Goal: Transaction & Acquisition: Download file/media

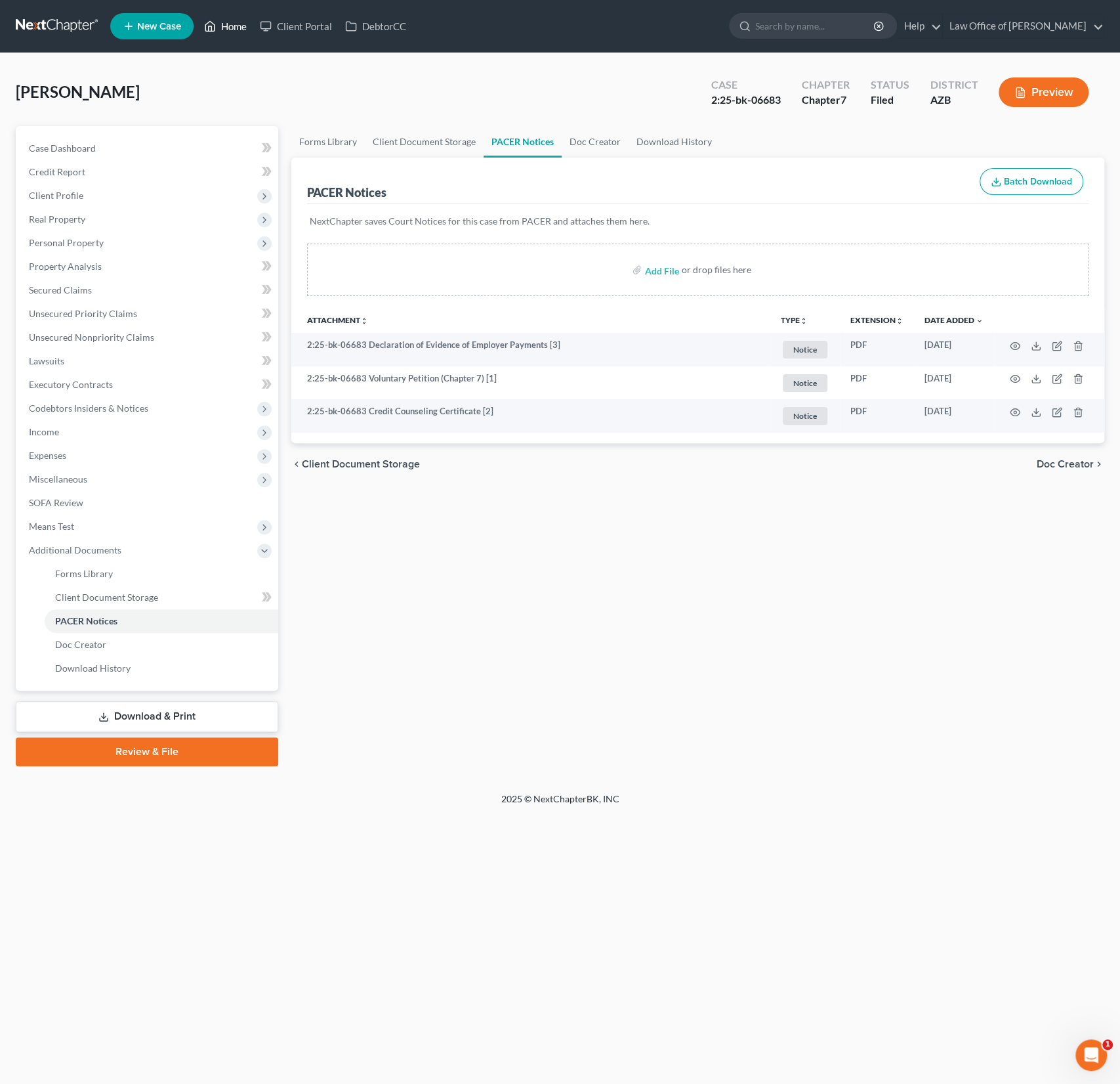
click at [242, 29] on link "Home" at bounding box center [225, 26] width 56 height 24
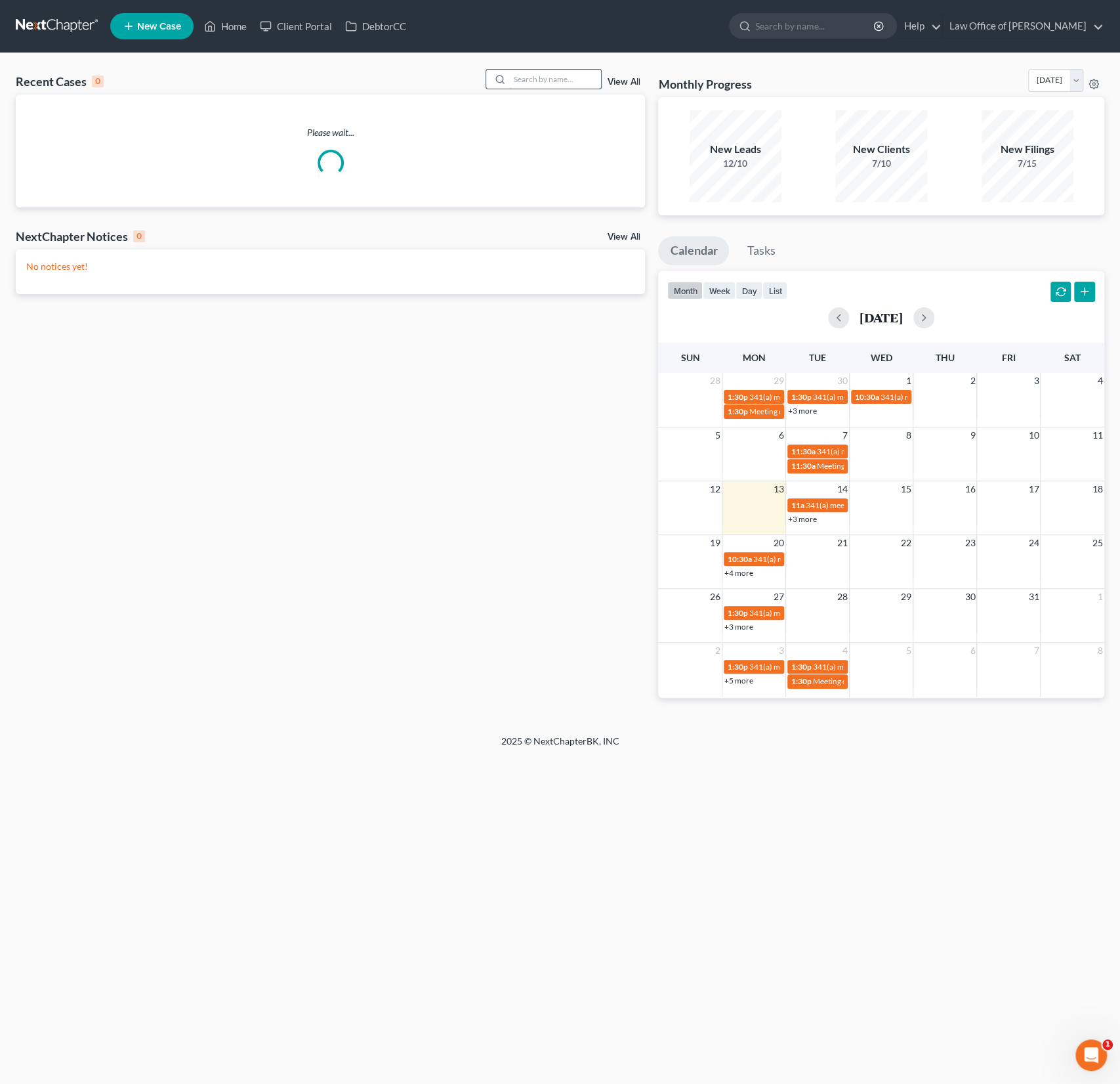
click at [555, 77] on input "search" at bounding box center [555, 79] width 92 height 19
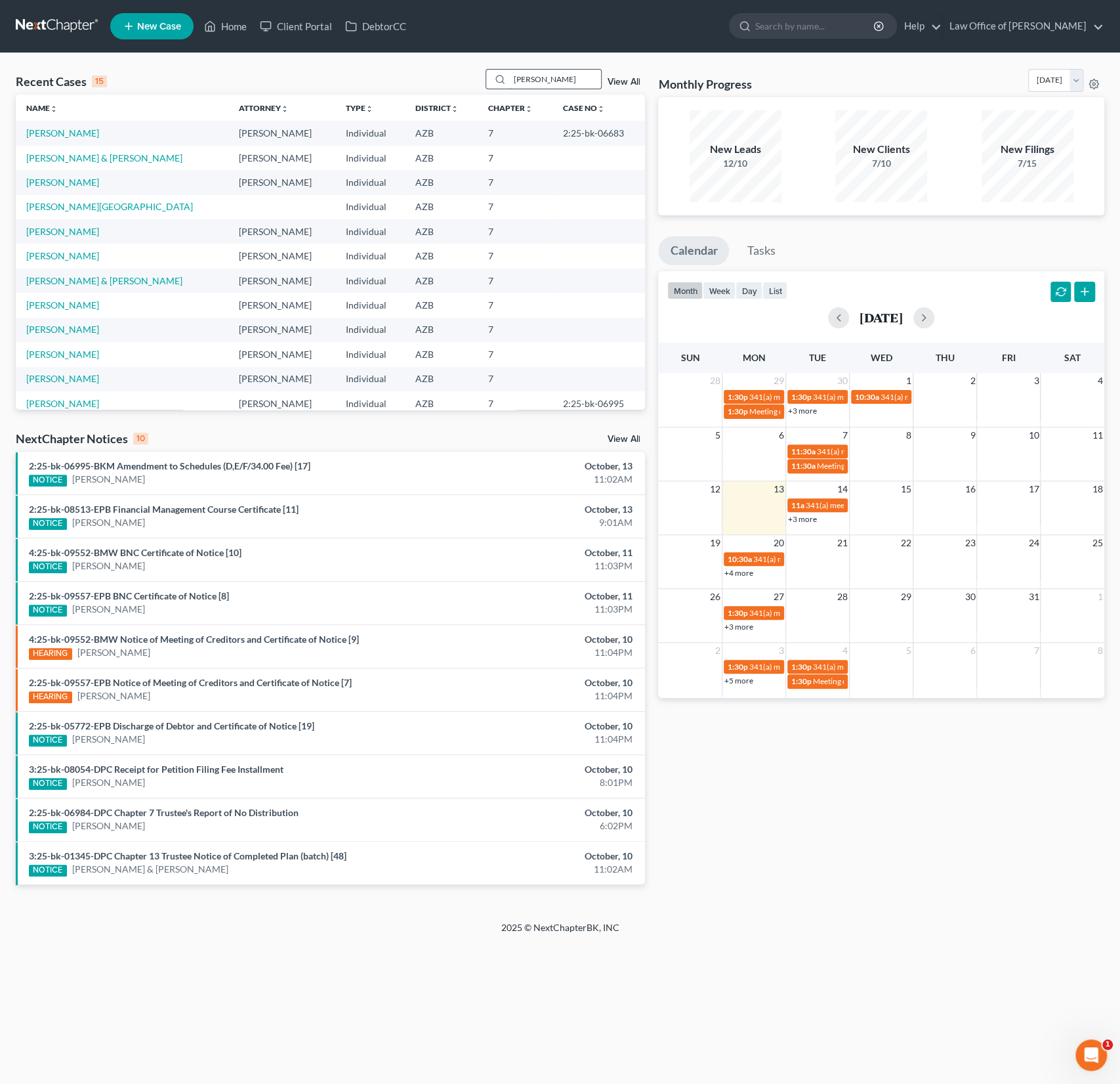
type input "[PERSON_NAME]"
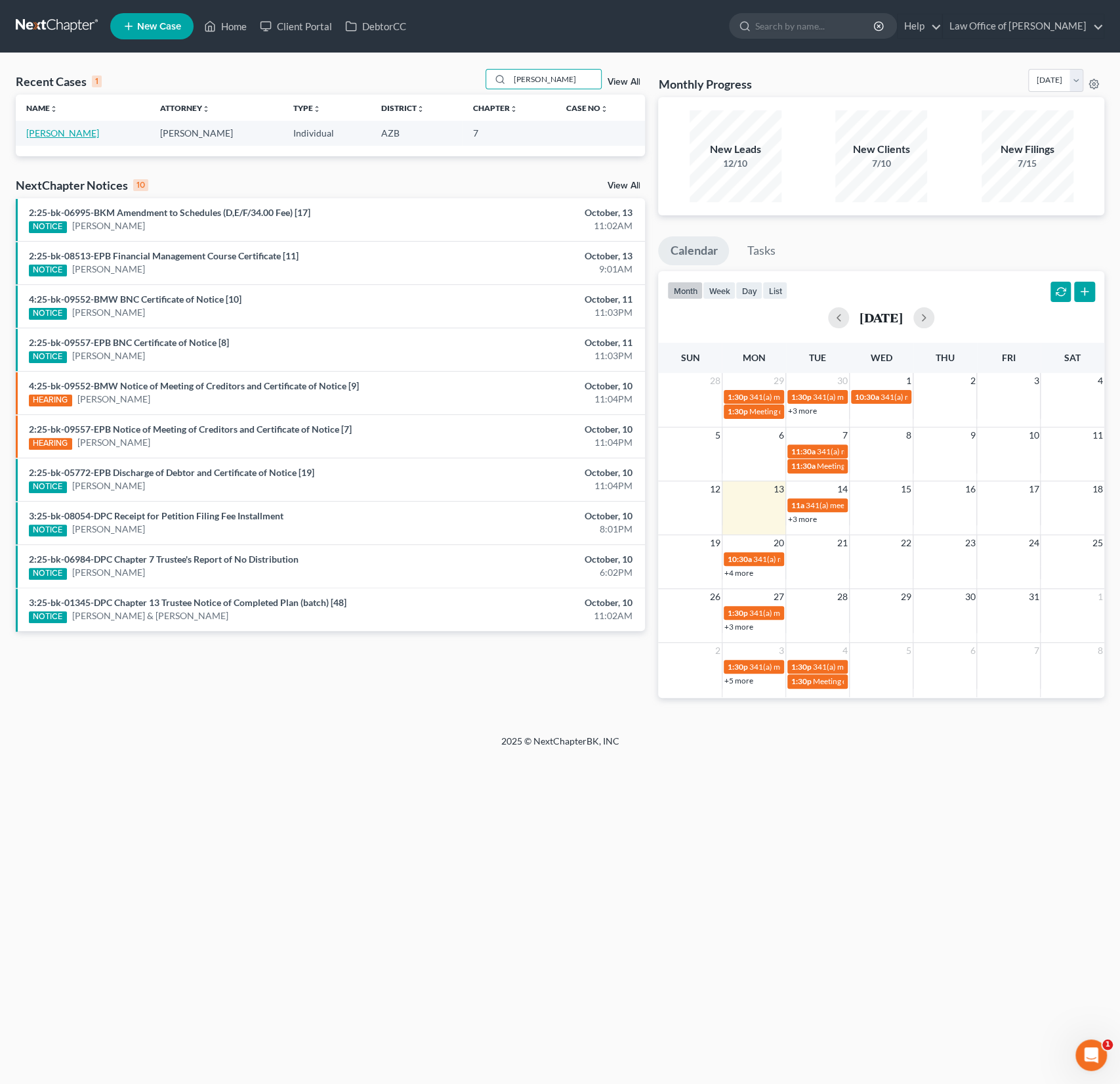
click at [50, 134] on link "[PERSON_NAME]" at bounding box center [62, 133] width 73 height 11
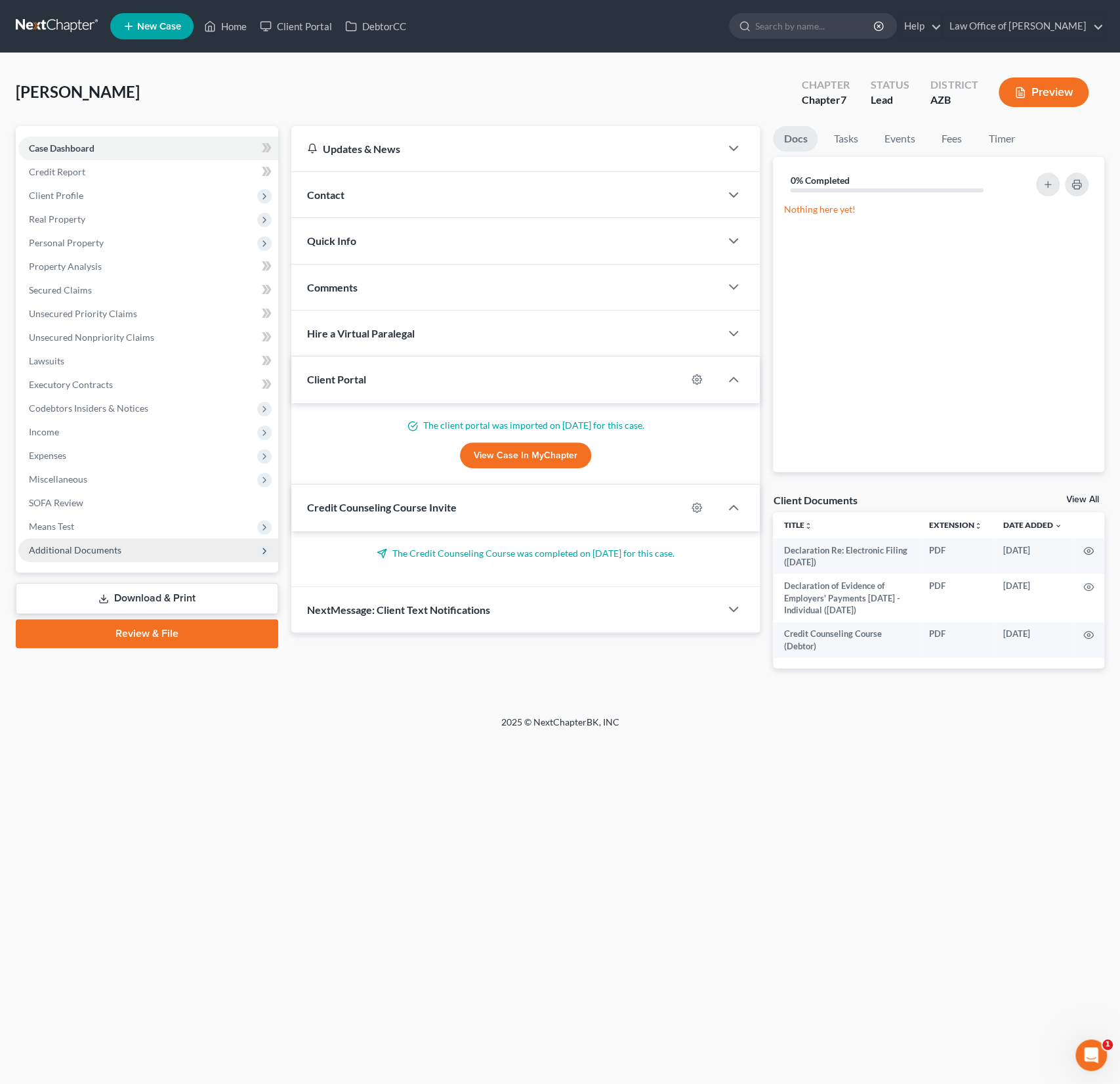
click at [82, 556] on span "Additional Documents" at bounding box center [148, 550] width 260 height 24
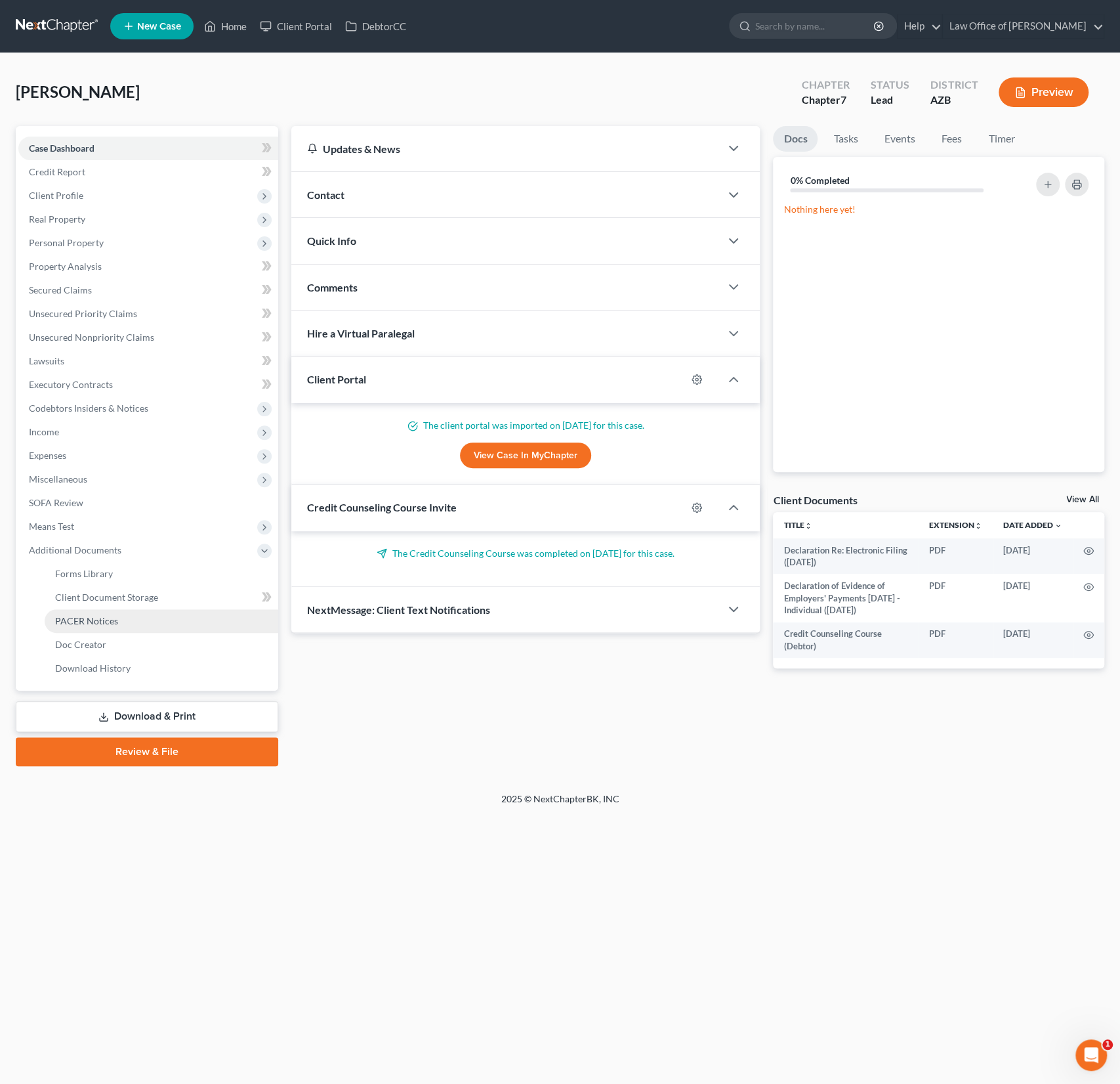
click at [92, 620] on span "PACER Notices" at bounding box center [86, 620] width 63 height 11
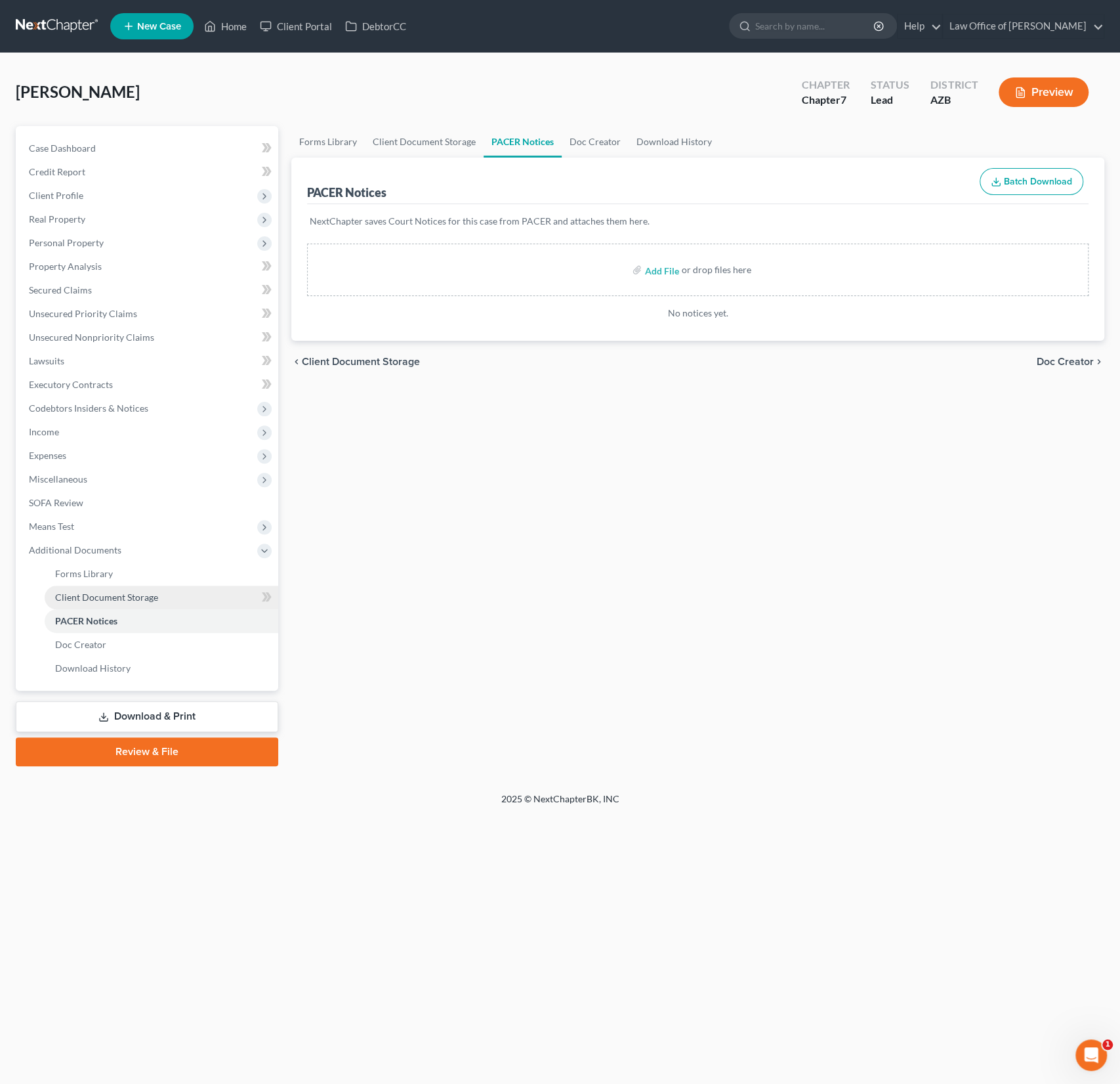
click at [93, 602] on link "Client Document Storage" at bounding box center [161, 597] width 234 height 24
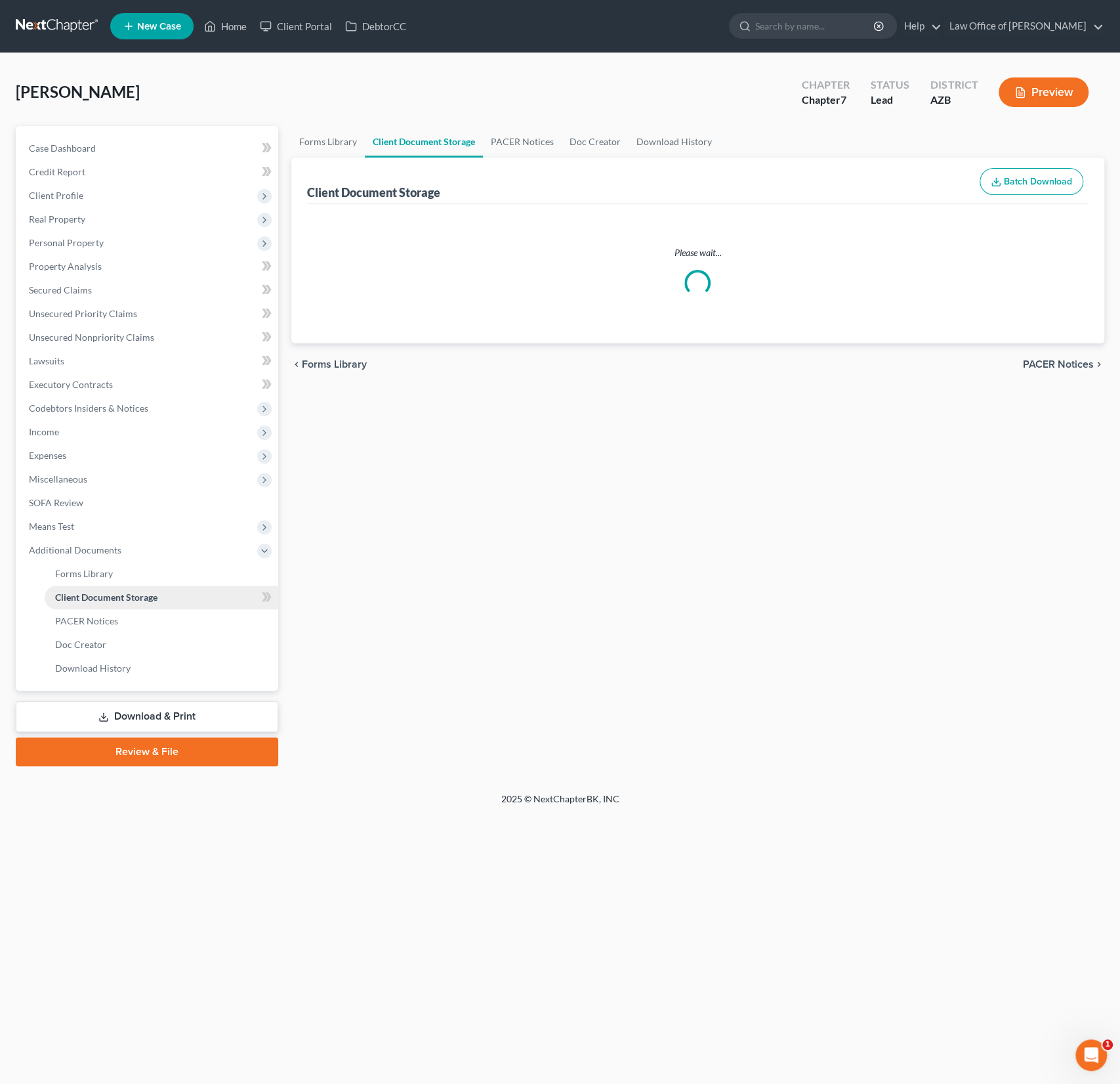
select select "14"
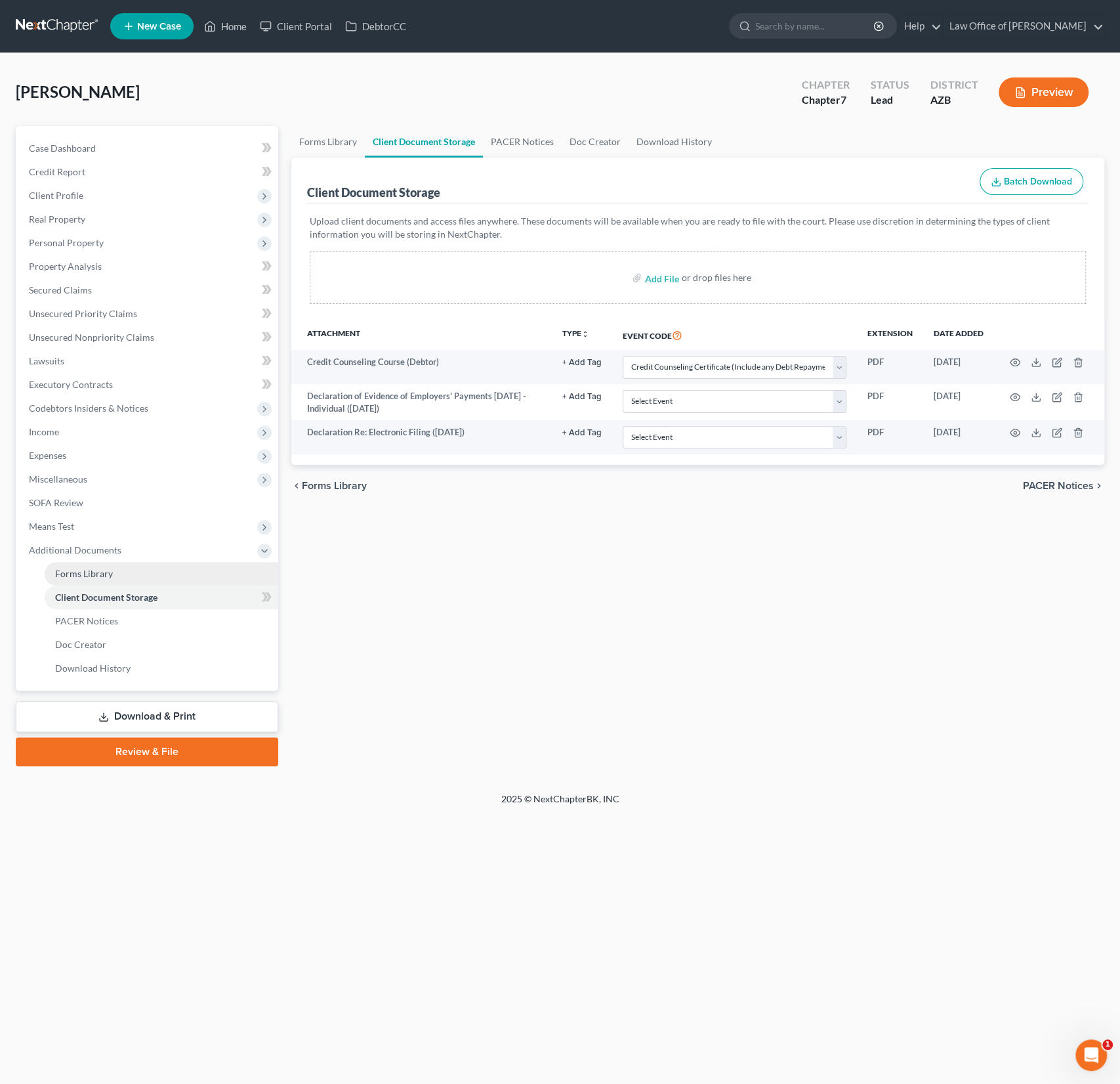
click at [93, 563] on link "Forms Library" at bounding box center [161, 574] width 234 height 24
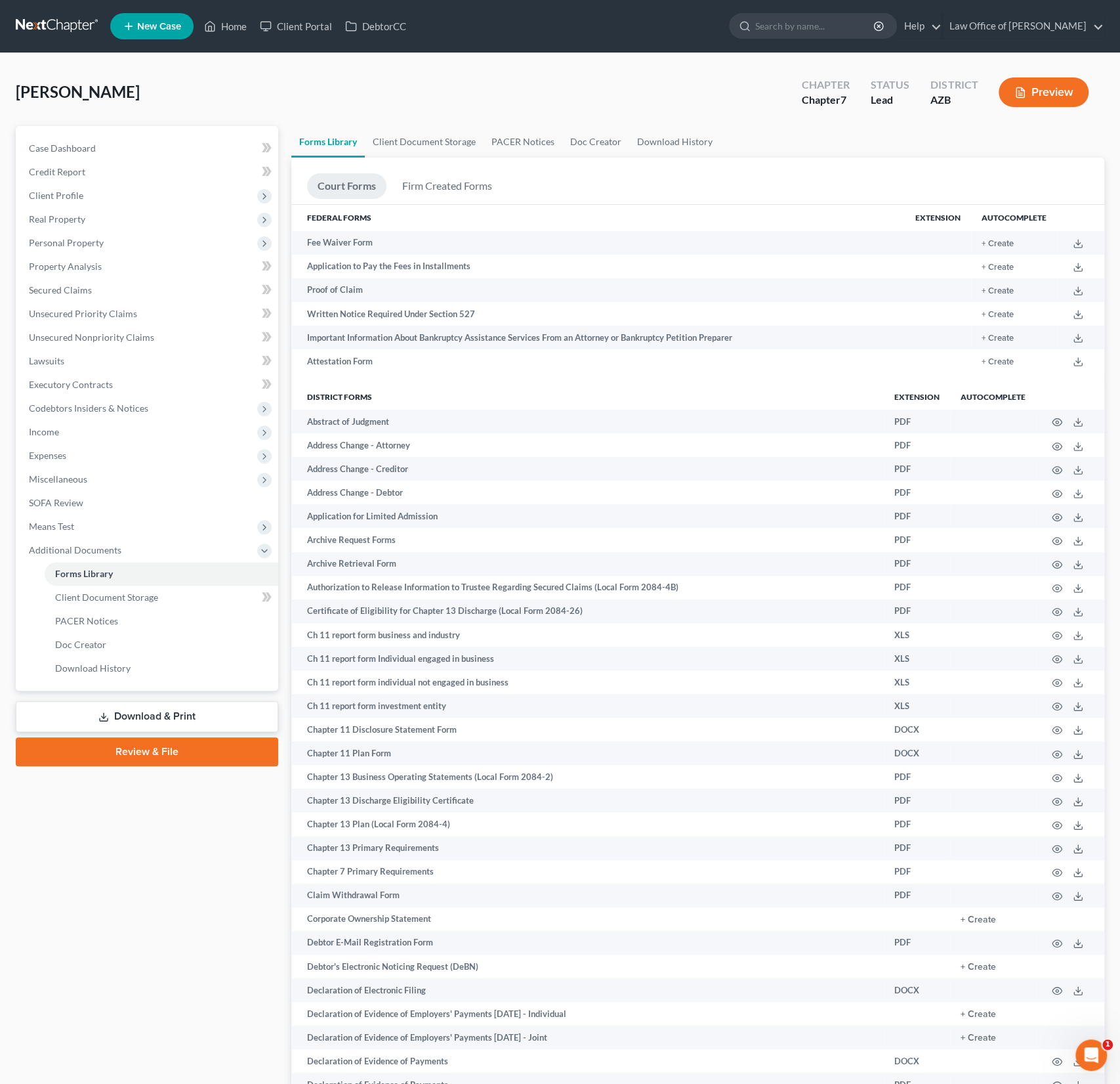
click at [159, 709] on link "Download & Print" at bounding box center [147, 717] width 263 height 31
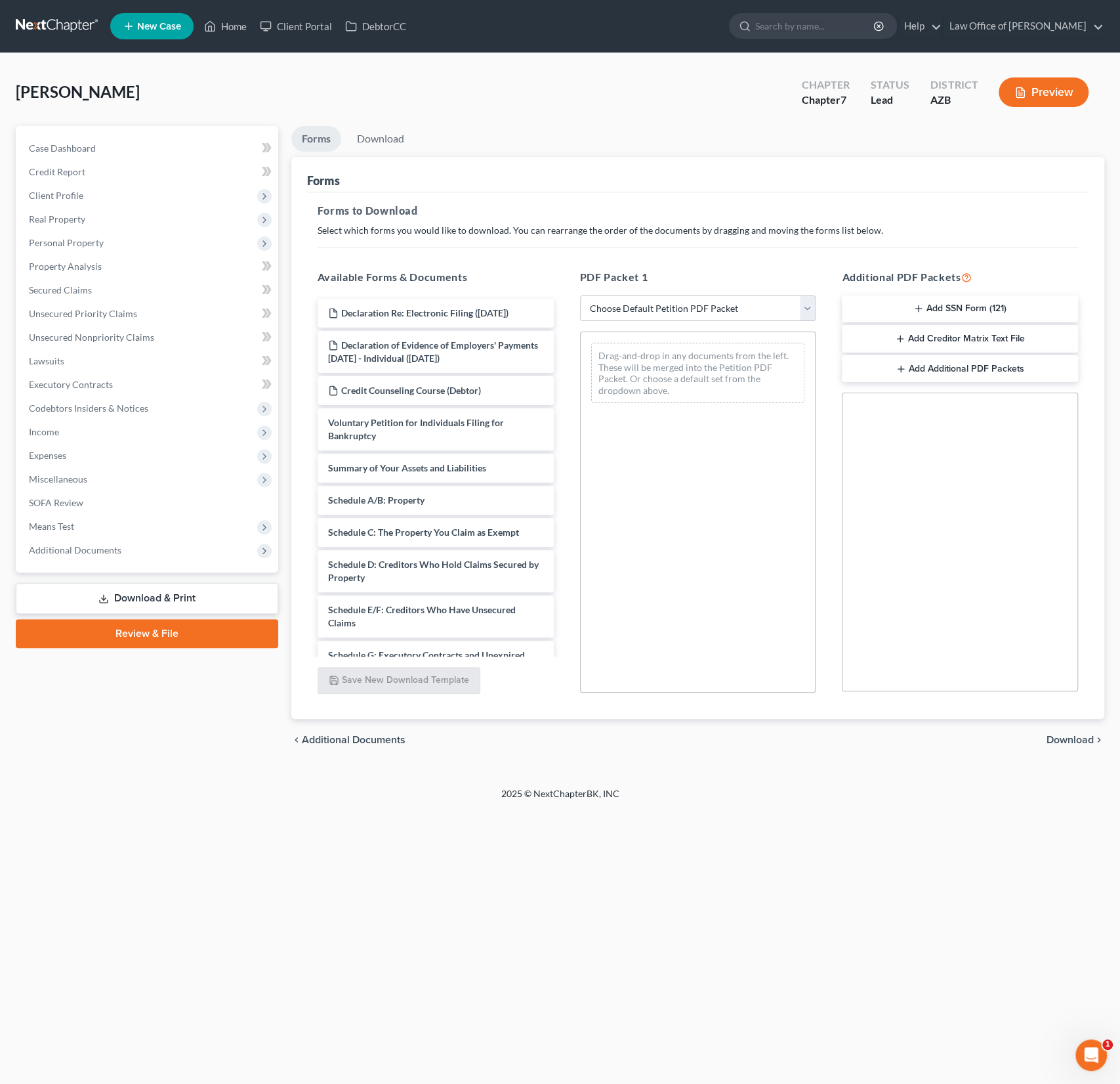
click at [691, 310] on select "Choose Default Petition PDF Packet Complete Bankruptcy Petition (all forms and …" at bounding box center [698, 308] width 236 height 26
select select "0"
click at [580, 295] on select "Choose Default Petition PDF Packet Complete Bankruptcy Petition (all forms and …" at bounding box center [698, 308] width 236 height 26
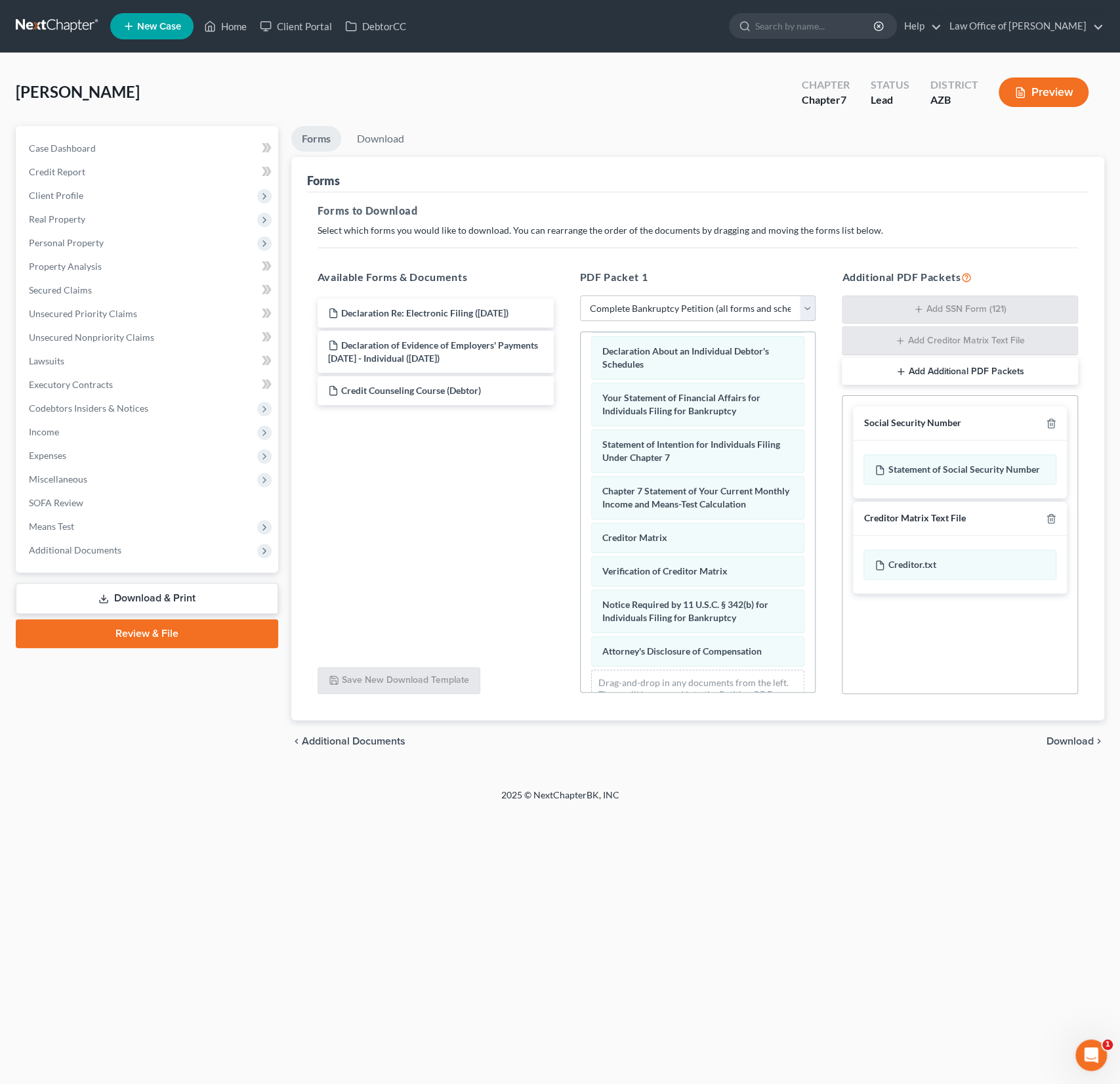
scroll to position [433, 0]
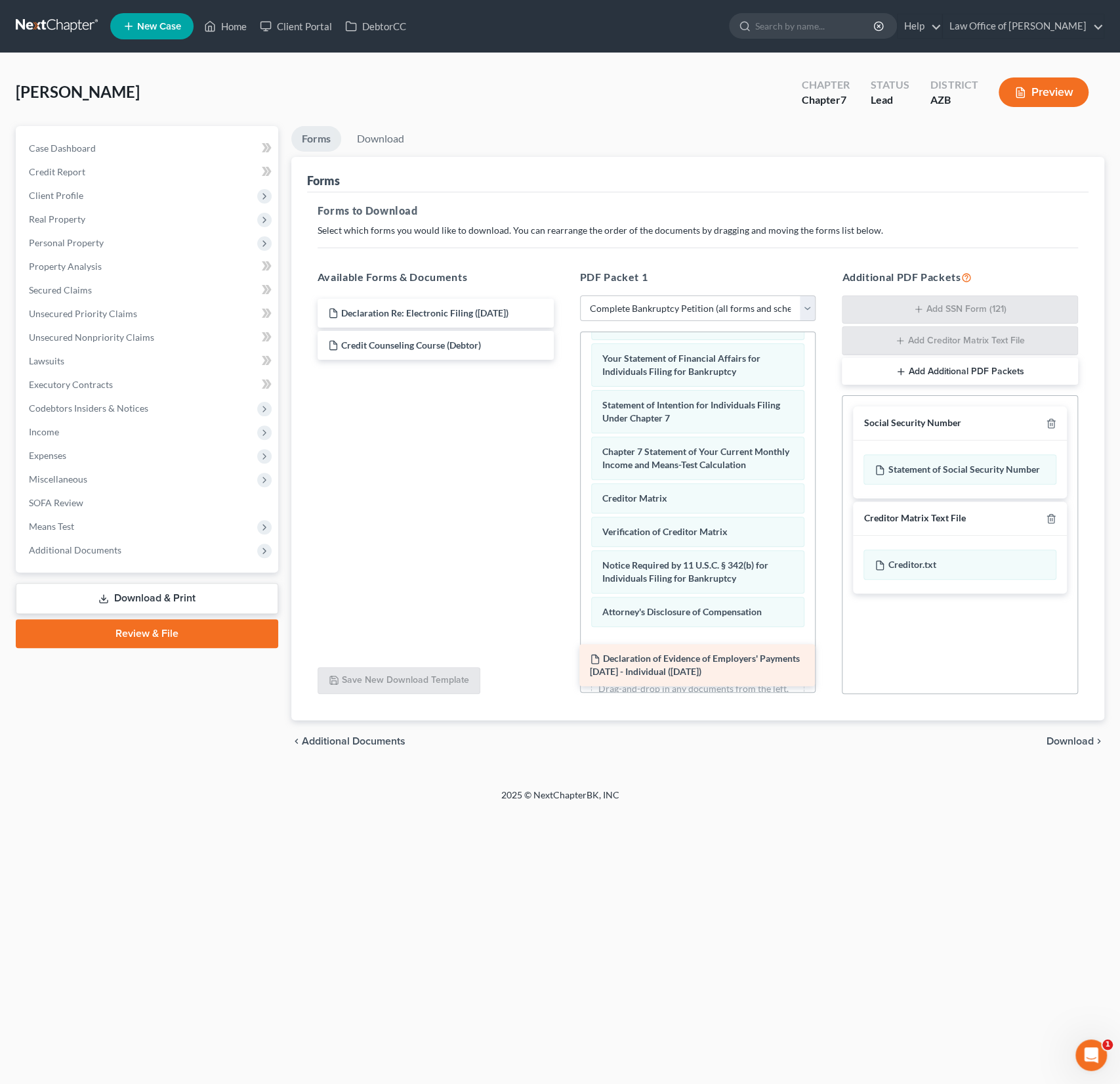
drag, startPoint x: 474, startPoint y: 349, endPoint x: 736, endPoint y: 663, distance: 408.9
click at [564, 360] on div "Declaration of Evidence of Employers' Payments [DATE] - Individual ([DATE]) Dec…" at bounding box center [435, 329] width 257 height 61
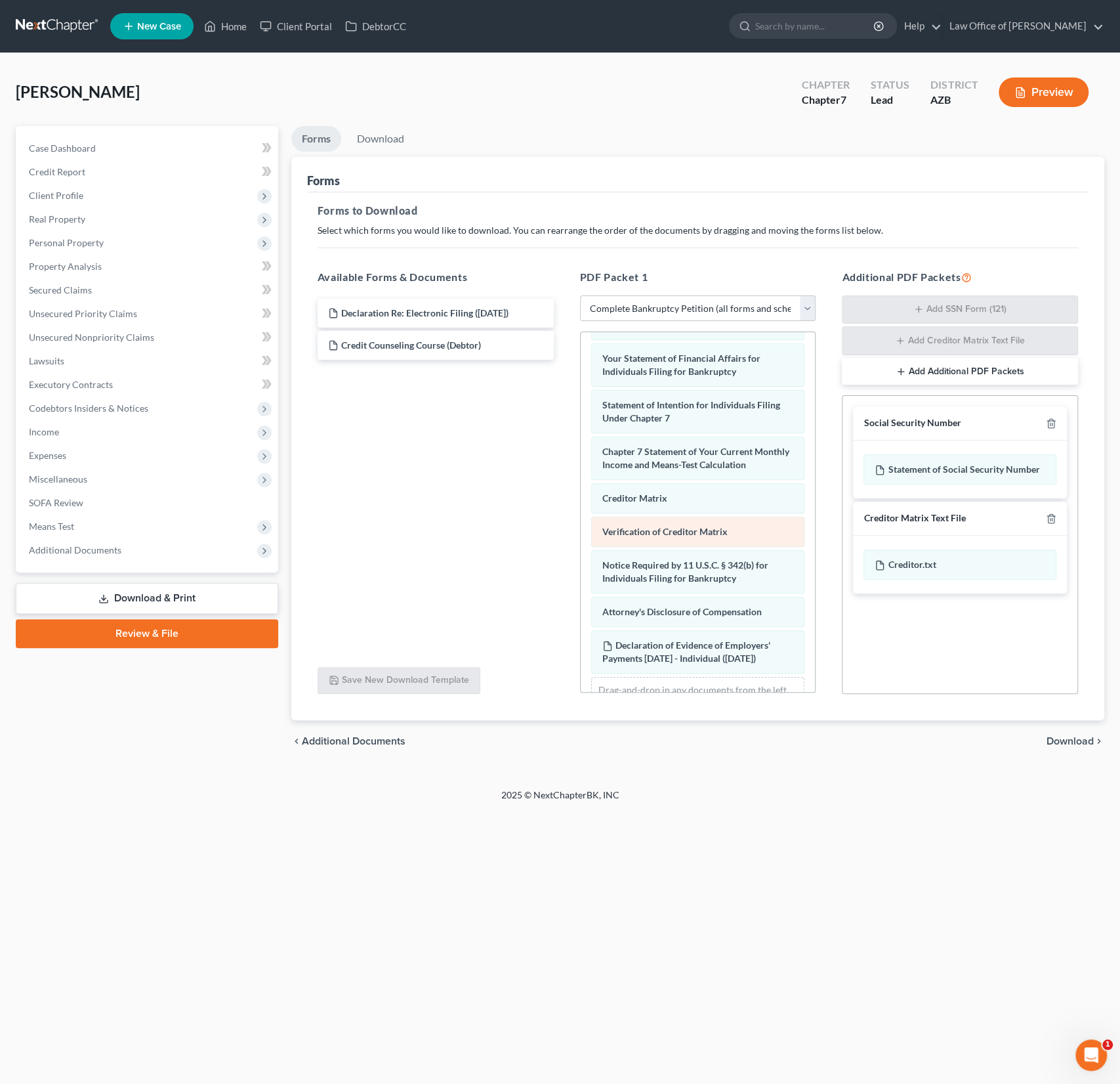
scroll to position [493, 0]
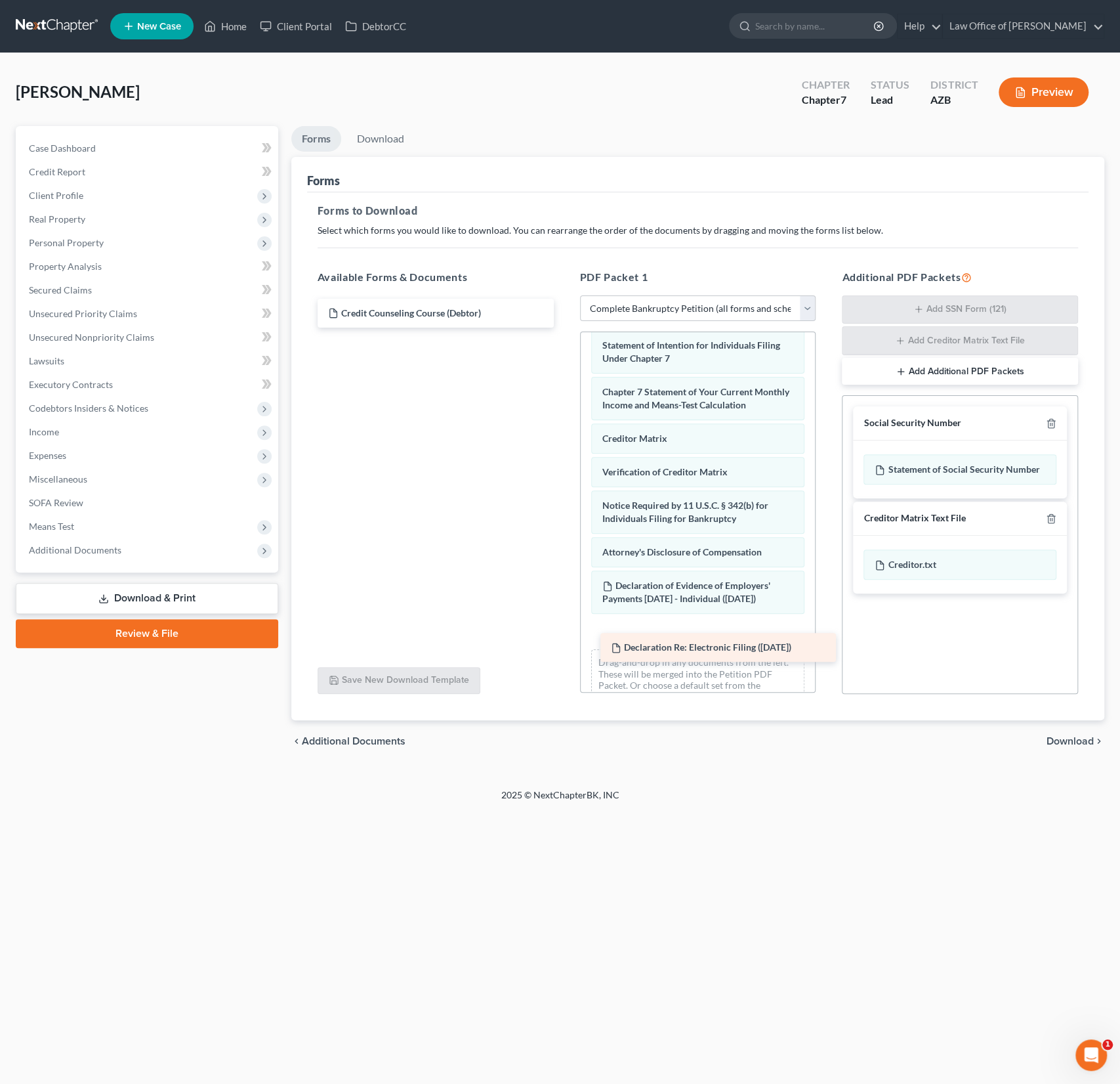
drag, startPoint x: 468, startPoint y: 310, endPoint x: 753, endPoint y: 653, distance: 446.0
click at [564, 327] on div "Declaration Re: Electronic Filing ([DATE]) Declaration Re: Electronic Filing ([…" at bounding box center [435, 313] width 257 height 29
click at [900, 655] on div "Social Security Number Statement of Social Security Number Creditor Matrix Text…" at bounding box center [960, 545] width 236 height 299
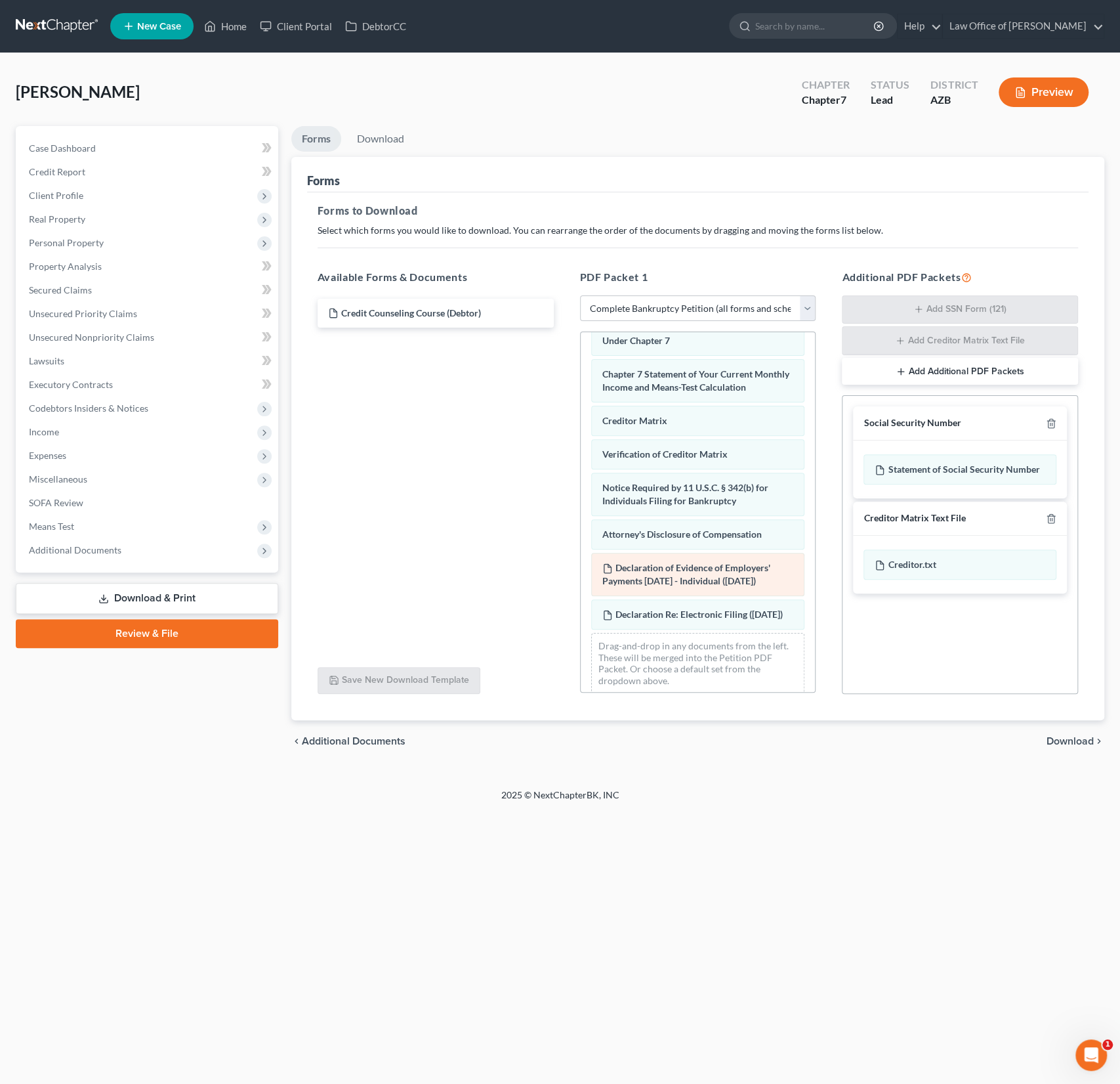
scroll to position [539, 0]
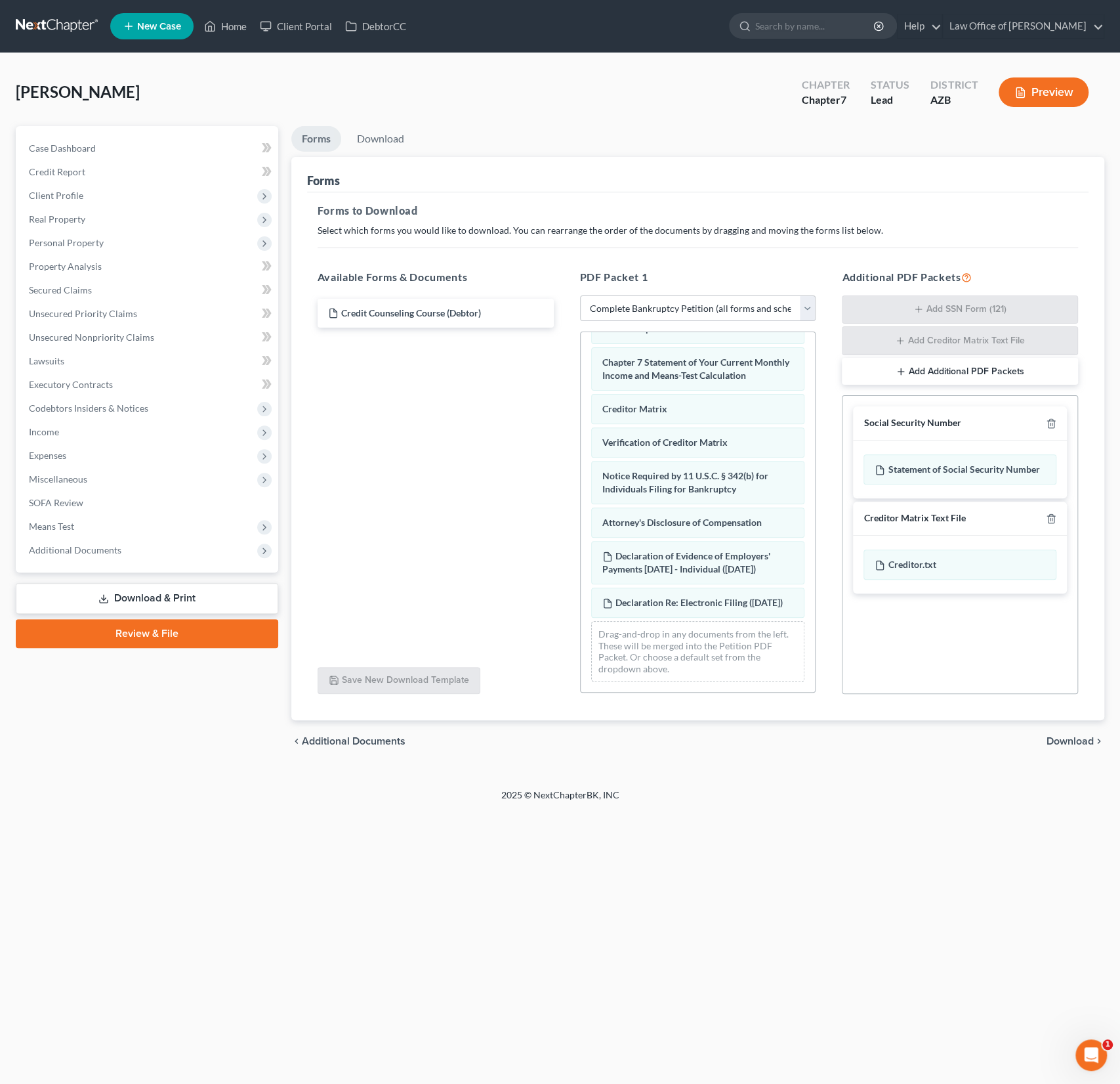
click at [857, 744] on div "chevron_left Additional Documents Download chevron_right" at bounding box center [698, 740] width 813 height 42
click at [1068, 741] on span "Download" at bounding box center [1070, 741] width 47 height 10
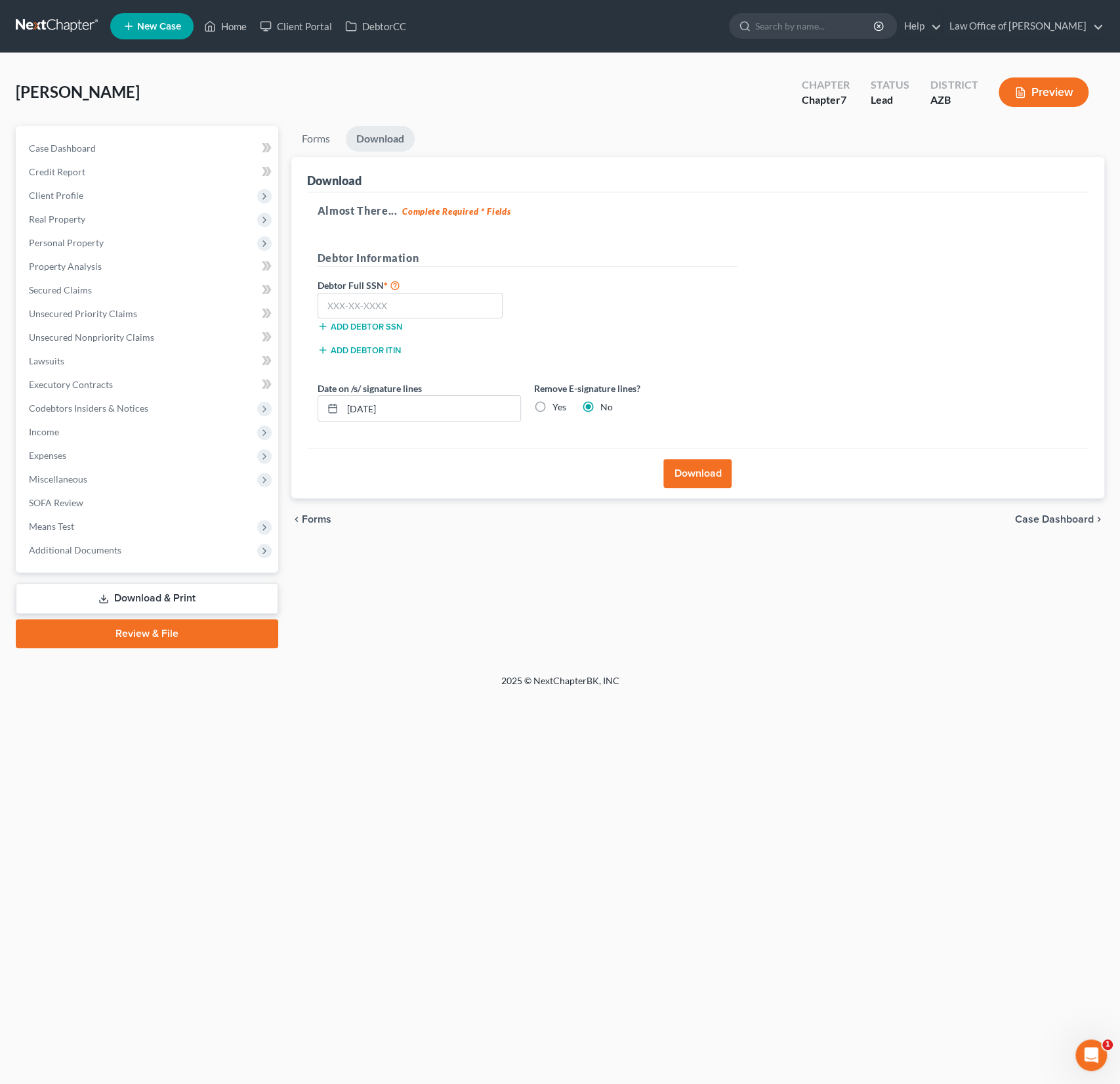
click at [553, 403] on label "Yes" at bounding box center [559, 407] width 14 height 13
click at [558, 403] on input "Yes" at bounding box center [562, 405] width 9 height 9
radio input "true"
radio input "false"
click at [699, 472] on button "Download" at bounding box center [697, 473] width 68 height 29
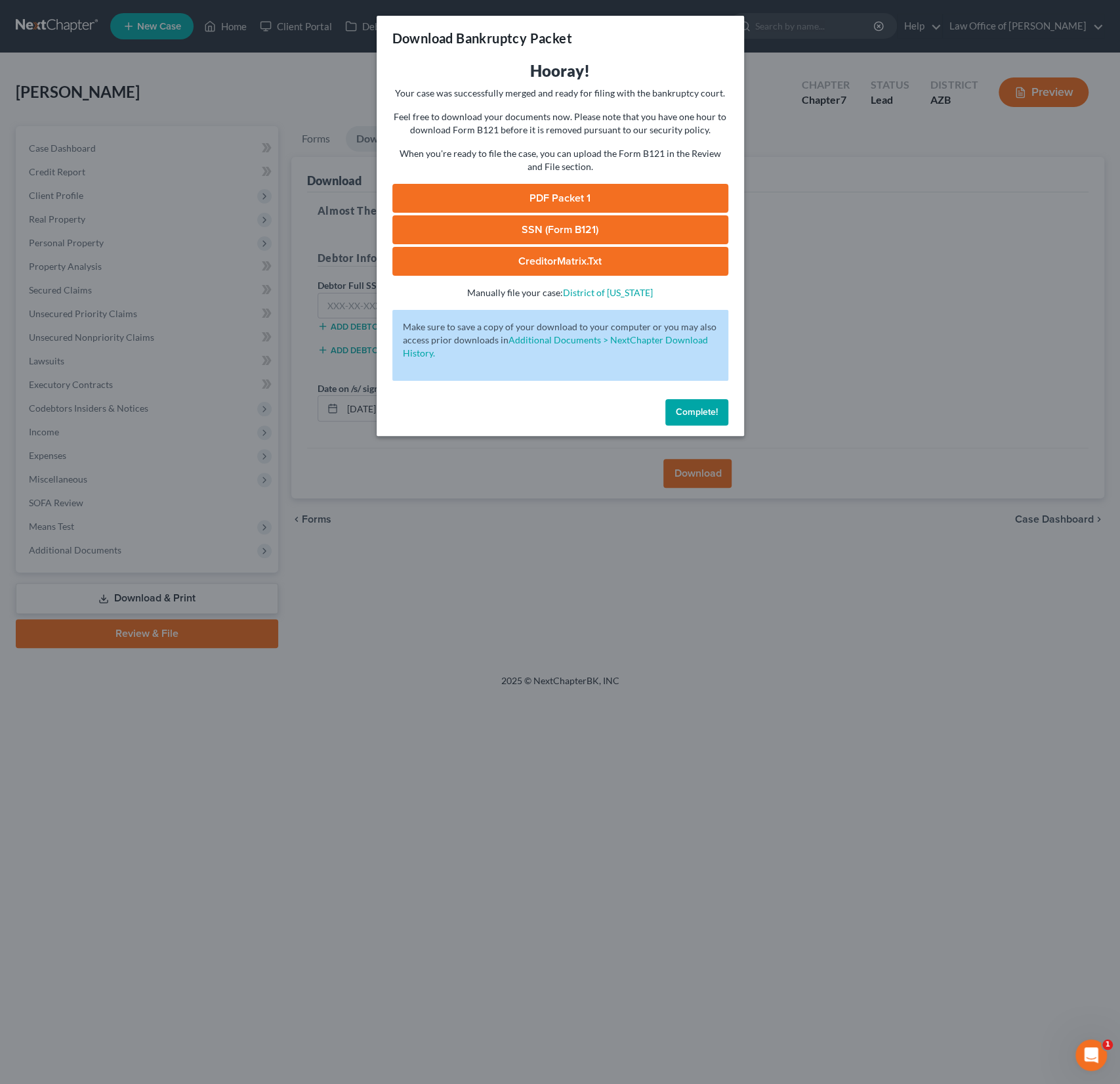
click at [565, 192] on link "PDF Packet 1" at bounding box center [560, 198] width 336 height 29
